Goal: Task Accomplishment & Management: Manage account settings

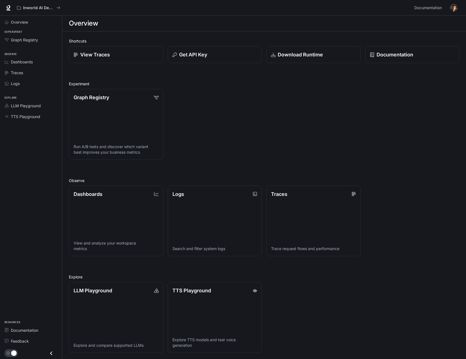
scroll to position [1, 0]
click at [18, 81] on span "Logs" at bounding box center [15, 84] width 9 height 6
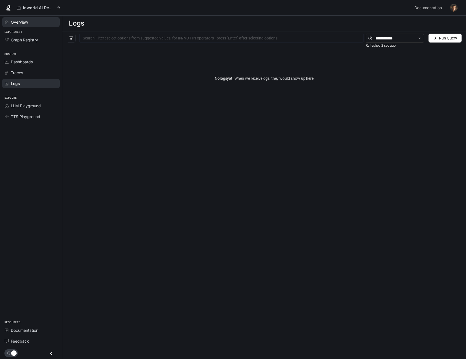
click at [27, 24] on span "Overview" at bounding box center [19, 22] width 17 height 6
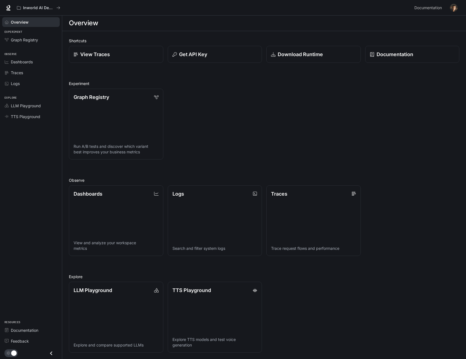
scroll to position [1, 0]
click at [29, 117] on span "TTS Playground" at bounding box center [25, 117] width 29 height 6
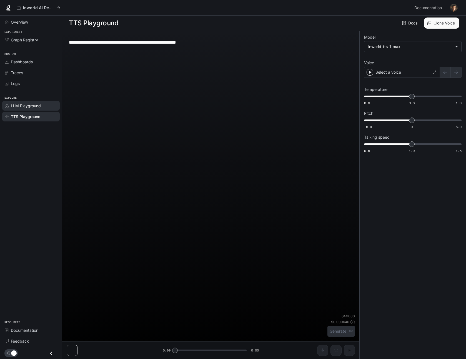
type textarea "**********"
type input "**********"
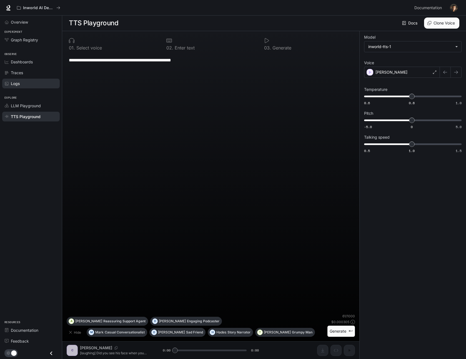
click at [17, 87] on link "Logs" at bounding box center [31, 84] width 58 height 10
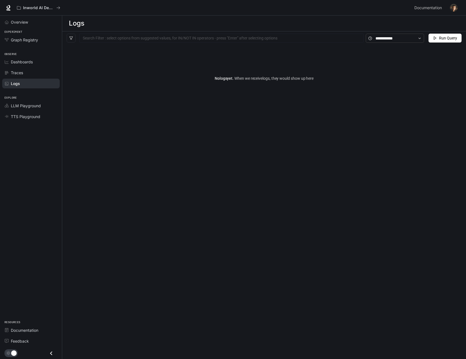
click at [456, 8] on img "button" at bounding box center [454, 8] width 8 height 8
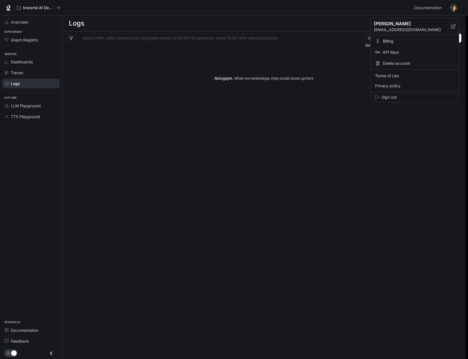
click at [416, 43] on span "Billing" at bounding box center [419, 41] width 72 height 6
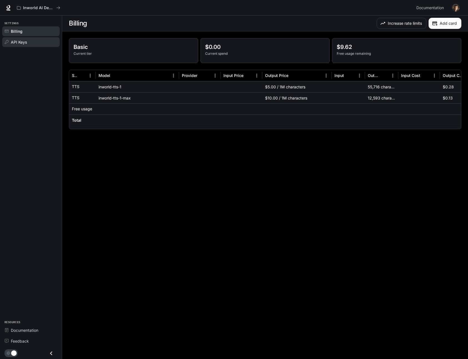
click at [19, 43] on span "API Keys" at bounding box center [19, 42] width 16 height 6
